Goal: Find specific page/section: Find specific page/section

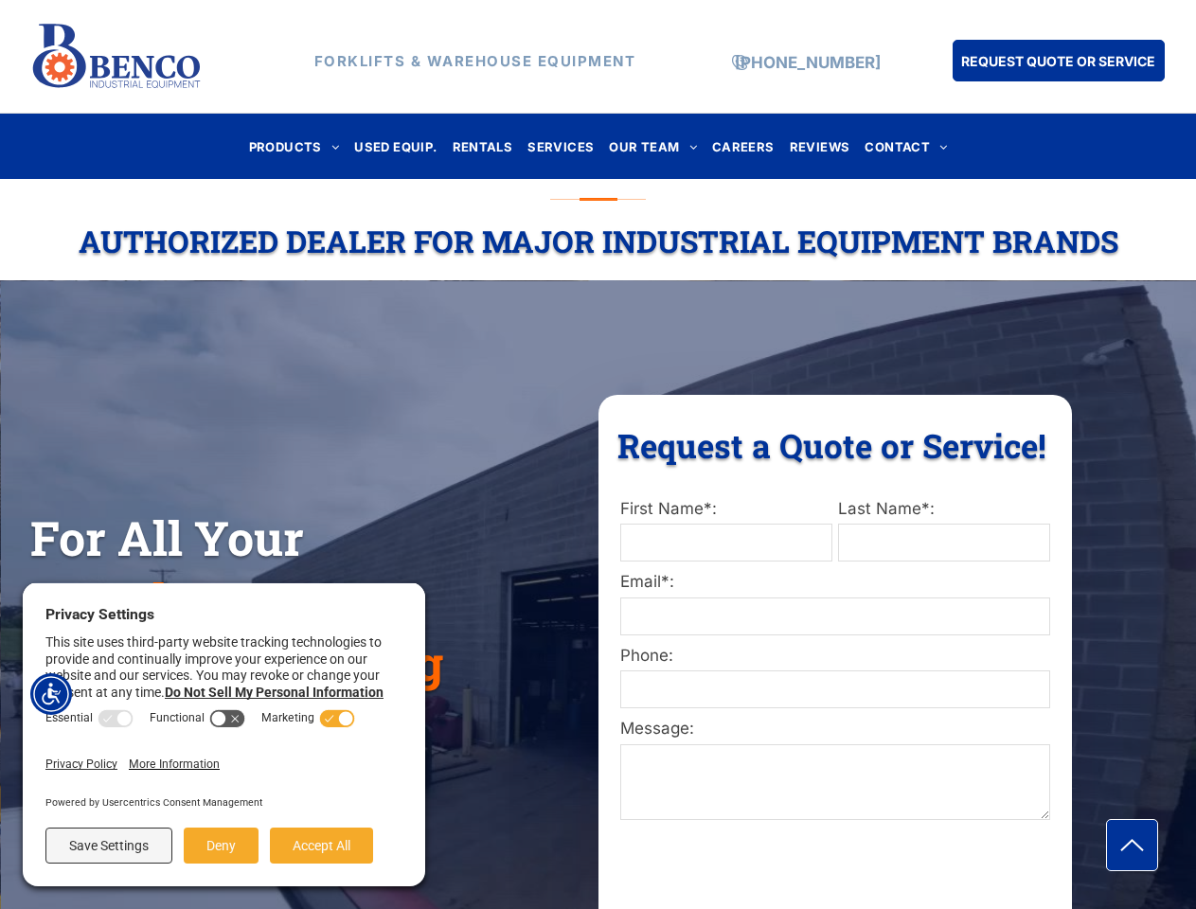
click at [598, 454] on div "Request a Quote or Service! Request a Quote or Service! First Name*: Last Name*…" at bounding box center [834, 685] width 473 height 581
click at [51, 694] on img "Accessibility Menu" at bounding box center [51, 694] width 42 height 42
